Goal: Communication & Community: Answer question/provide support

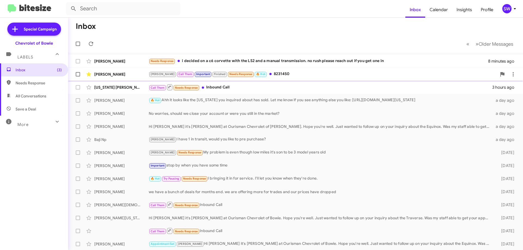
click at [267, 74] on div "[PERSON_NAME] Call Them Important Finished Needs Response 🔥 Hot 8231450" at bounding box center [323, 74] width 348 height 6
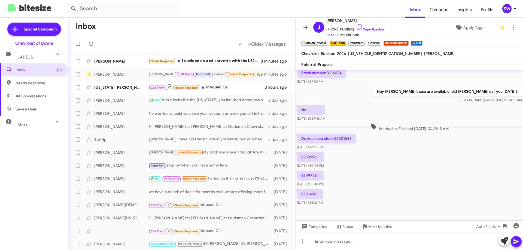
scroll to position [96, 0]
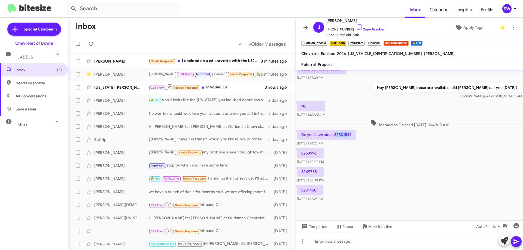
drag, startPoint x: 349, startPoint y: 136, endPoint x: 344, endPoint y: 136, distance: 4.4
click at [335, 138] on p "Do you have stock 8250154?" at bounding box center [326, 135] width 59 height 10
drag, startPoint x: 345, startPoint y: 136, endPoint x: 350, endPoint y: 136, distance: 4.7
click at [350, 136] on p "Do you have stock 8250154?" at bounding box center [326, 135] width 59 height 10
copy p "8250154"
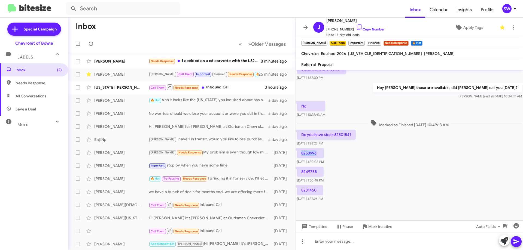
drag, startPoint x: 308, startPoint y: 154, endPoint x: 302, endPoint y: 154, distance: 6.3
click at [301, 155] on p "8253996" at bounding box center [310, 153] width 27 height 10
copy p "8253996"
drag, startPoint x: 318, startPoint y: 171, endPoint x: 300, endPoint y: 173, distance: 17.8
click at [300, 173] on p "8249755" at bounding box center [310, 172] width 27 height 10
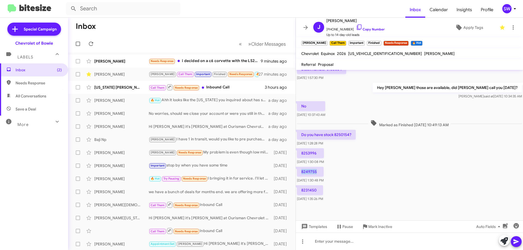
copy p "8249755"
drag, startPoint x: 315, startPoint y: 190, endPoint x: 301, endPoint y: 191, distance: 14.2
click at [301, 191] on p "8231450" at bounding box center [310, 190] width 26 height 10
copy p "8231450"
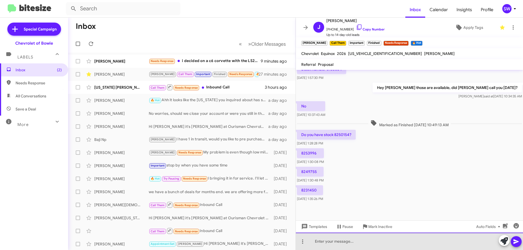
click at [336, 239] on div at bounding box center [409, 241] width 227 height 17
click at [336, 243] on div at bounding box center [409, 241] width 227 height 17
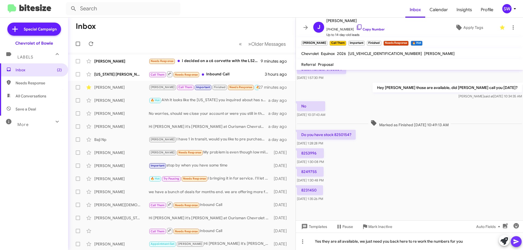
drag, startPoint x: 515, startPoint y: 243, endPoint x: 493, endPoint y: 235, distance: 23.2
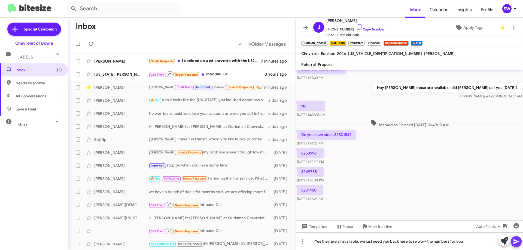
click at [514, 243] on icon at bounding box center [515, 242] width 5 height 5
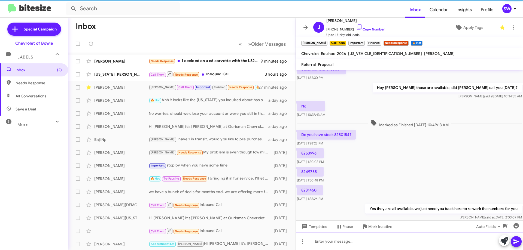
scroll to position [0, 0]
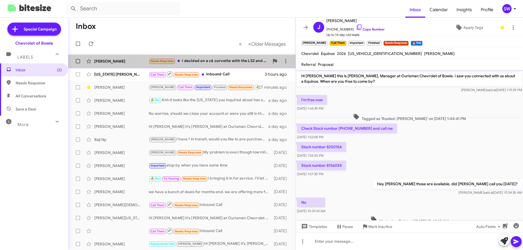
drag, startPoint x: 209, startPoint y: 62, endPoint x: 293, endPoint y: 78, distance: 85.9
click at [209, 62] on div "Needs Response i decided on a c6 corvette with the LS2 and a manual transmissio…" at bounding box center [209, 61] width 121 height 6
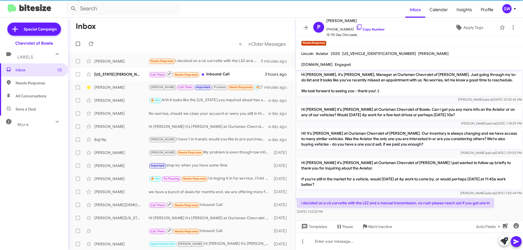
scroll to position [3, 0]
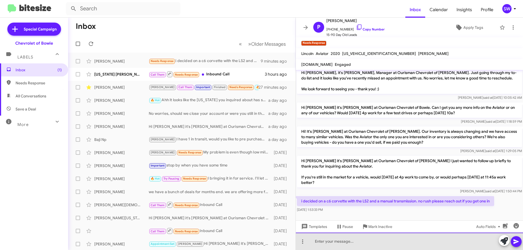
drag, startPoint x: 337, startPoint y: 242, endPoint x: 340, endPoint y: 243, distance: 2.7
click at [337, 243] on div at bounding box center [409, 241] width 227 height 17
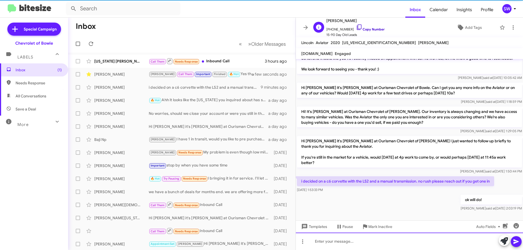
scroll to position [12, 0]
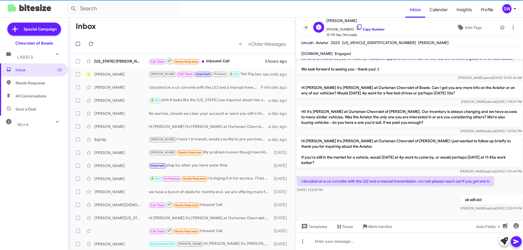
click at [356, 28] on icon at bounding box center [359, 27] width 7 height 7
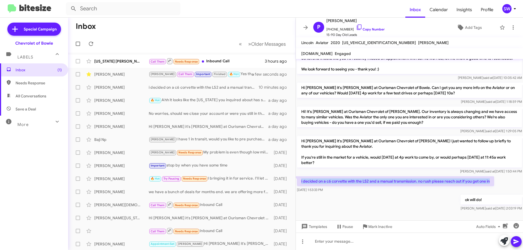
drag, startPoint x: 311, startPoint y: 180, endPoint x: 489, endPoint y: 181, distance: 178.1
click at [494, 183] on p "i decided on a c6 corvette with the LS2 and a manual transmission. no rush plea…" at bounding box center [395, 181] width 197 height 10
copy p "i decided on a c6 corvette with the LS2 and a manual transmission. no rush plea…"
drag, startPoint x: 376, startPoint y: 229, endPoint x: 376, endPoint y: 223, distance: 6.0
click at [375, 228] on span "Mark Inactive" at bounding box center [380, 227] width 24 height 10
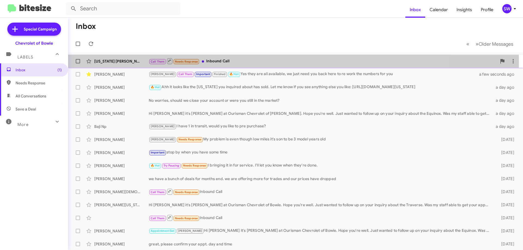
drag, startPoint x: 208, startPoint y: 62, endPoint x: 219, endPoint y: 61, distance: 11.2
click at [209, 62] on div "Call Them Needs Response Inbound Call" at bounding box center [323, 61] width 348 height 7
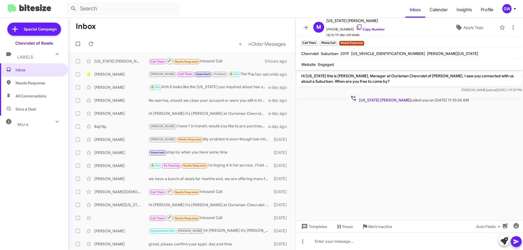
click at [506, 125] on cdk-virtual-scroll-viewport "Hi [US_STATE] this is [PERSON_NAME], Manager at Ourisman Chevrolet of [PERSON_N…" at bounding box center [409, 145] width 227 height 151
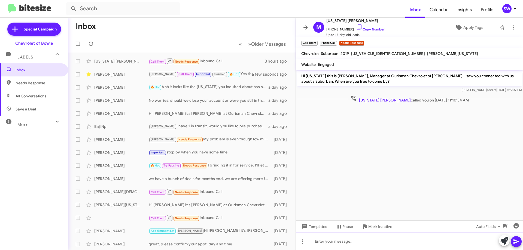
click at [334, 242] on div at bounding box center [409, 241] width 227 height 17
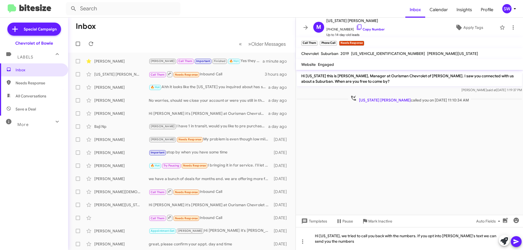
click at [516, 242] on icon at bounding box center [516, 242] width 7 height 7
